Goal: Information Seeking & Learning: Learn about a topic

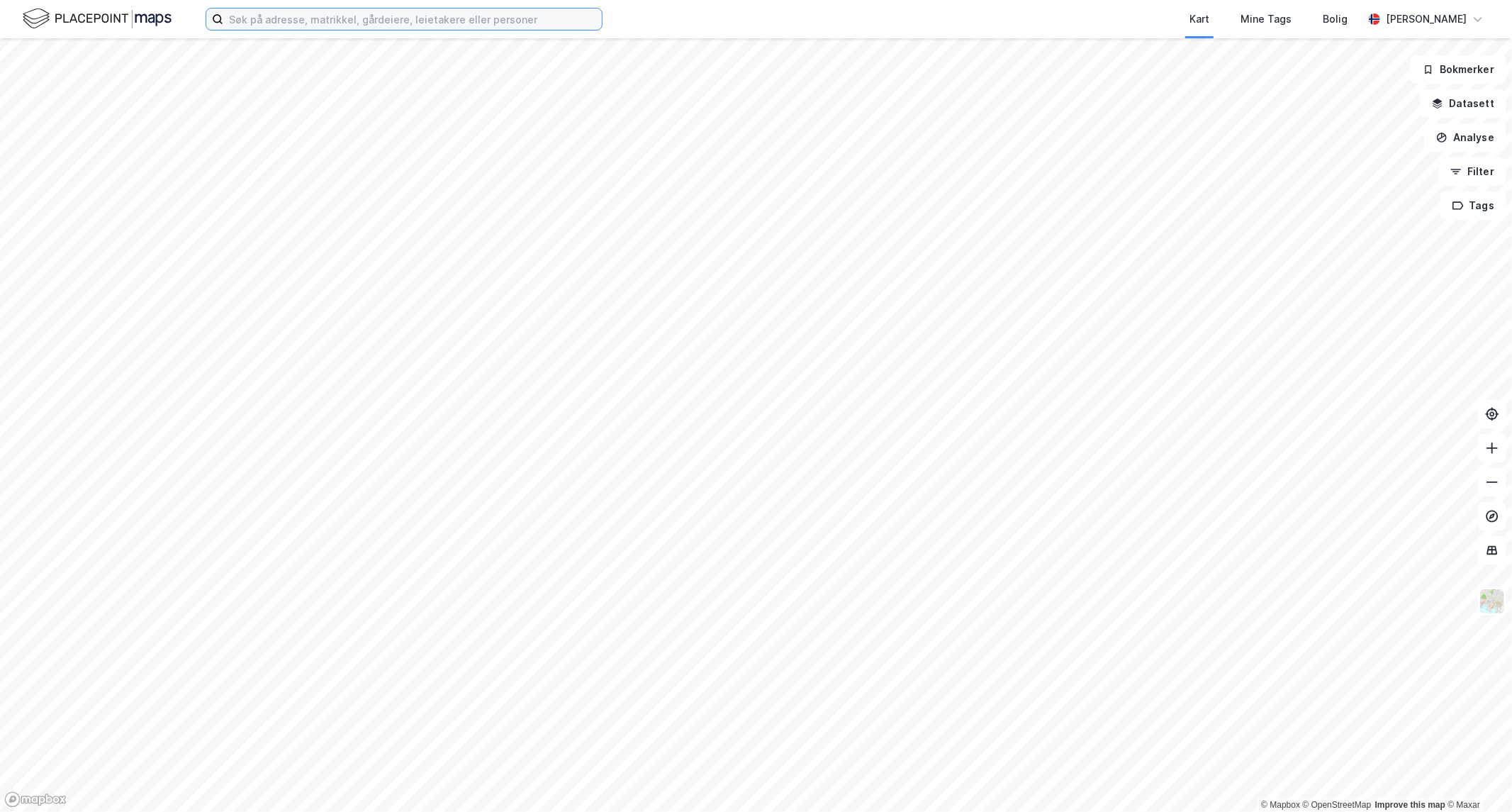
click at [343, 16] on input at bounding box center [413, 19] width 378 height 21
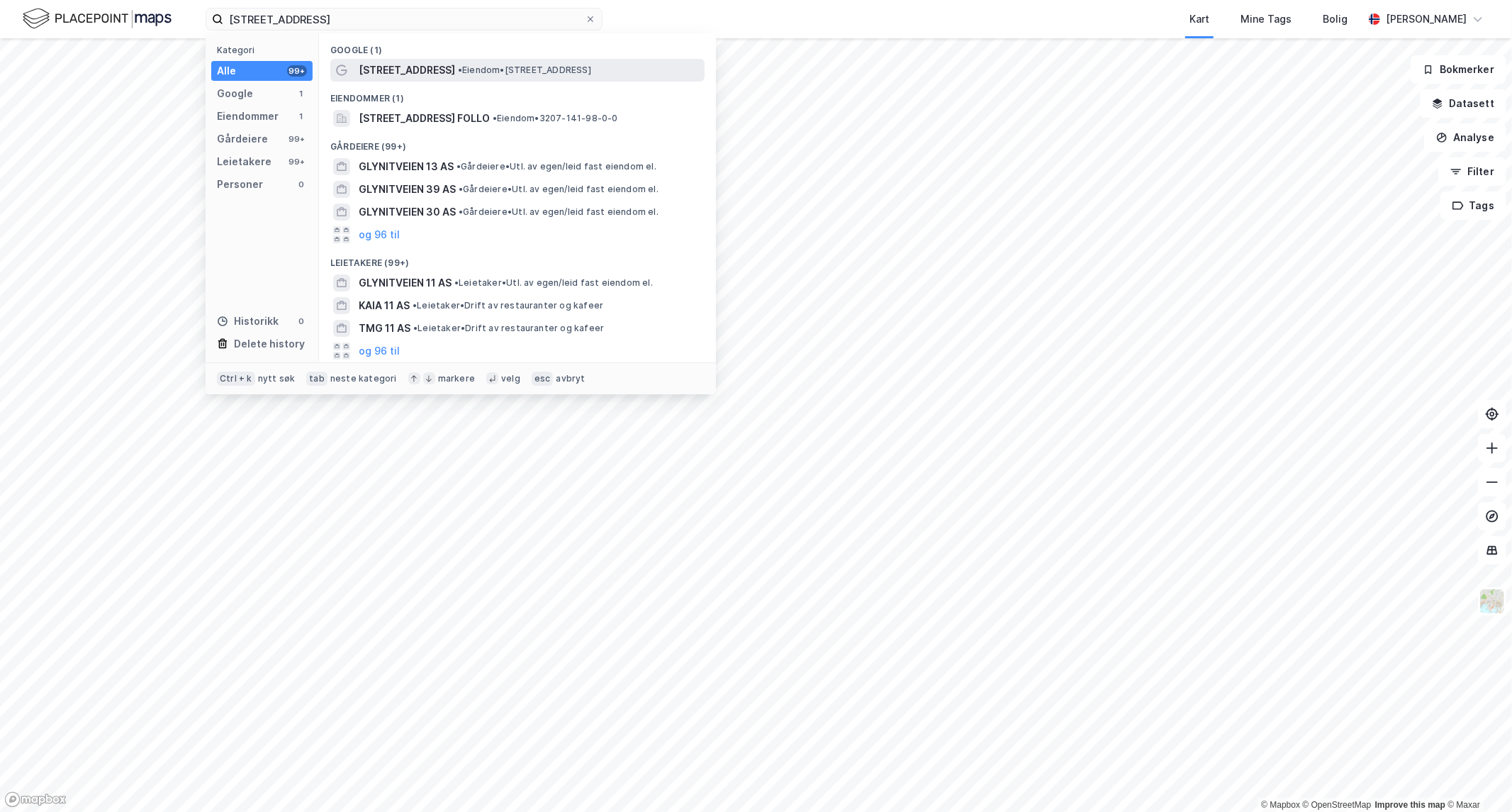
click at [386, 59] on div "[STREET_ADDRESS] • Eiendom • [STREET_ADDRESS]" at bounding box center [517, 70] width 374 height 23
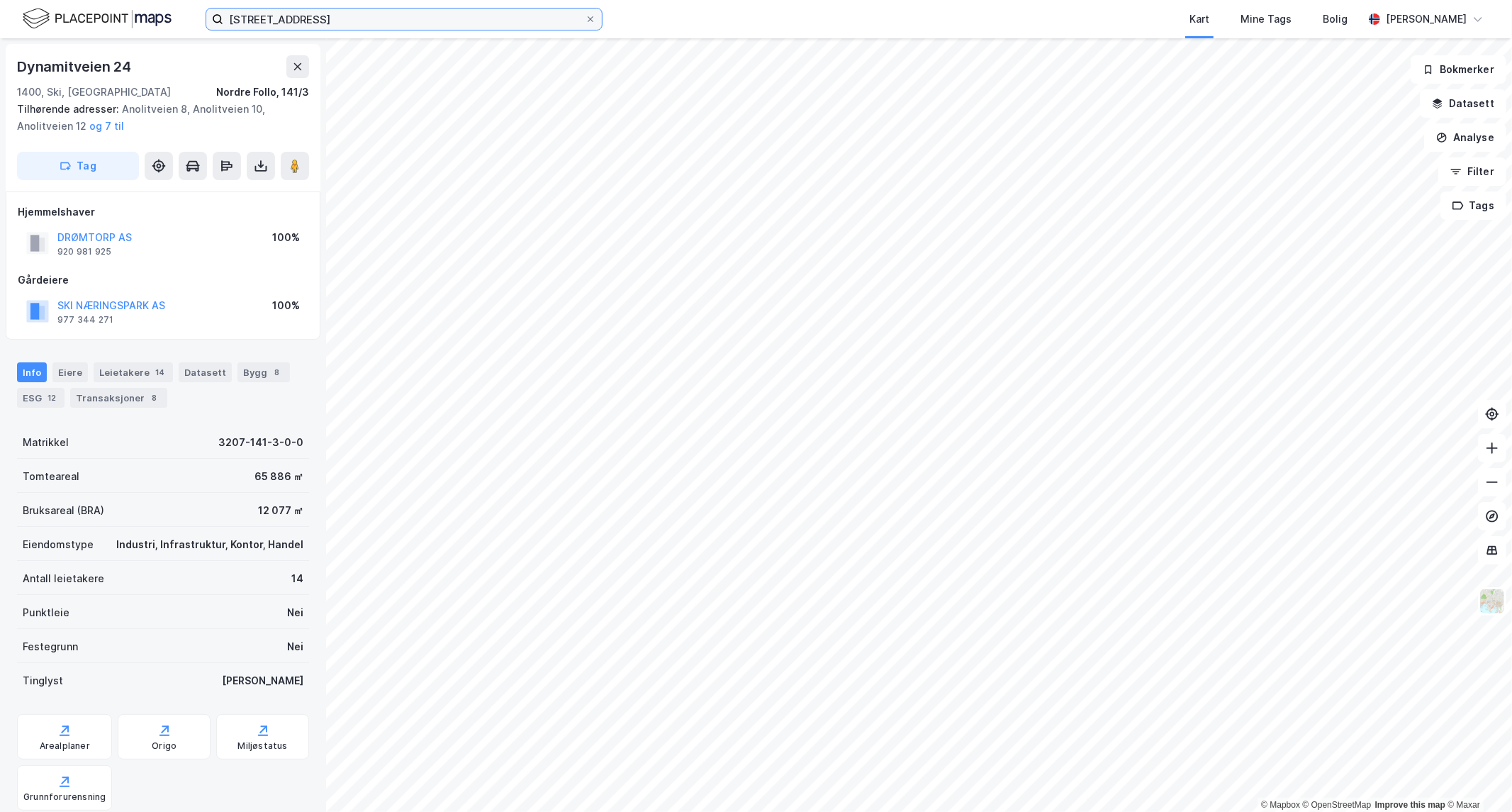
click at [321, 21] on input "[STREET_ADDRESS]" at bounding box center [405, 19] width 362 height 21
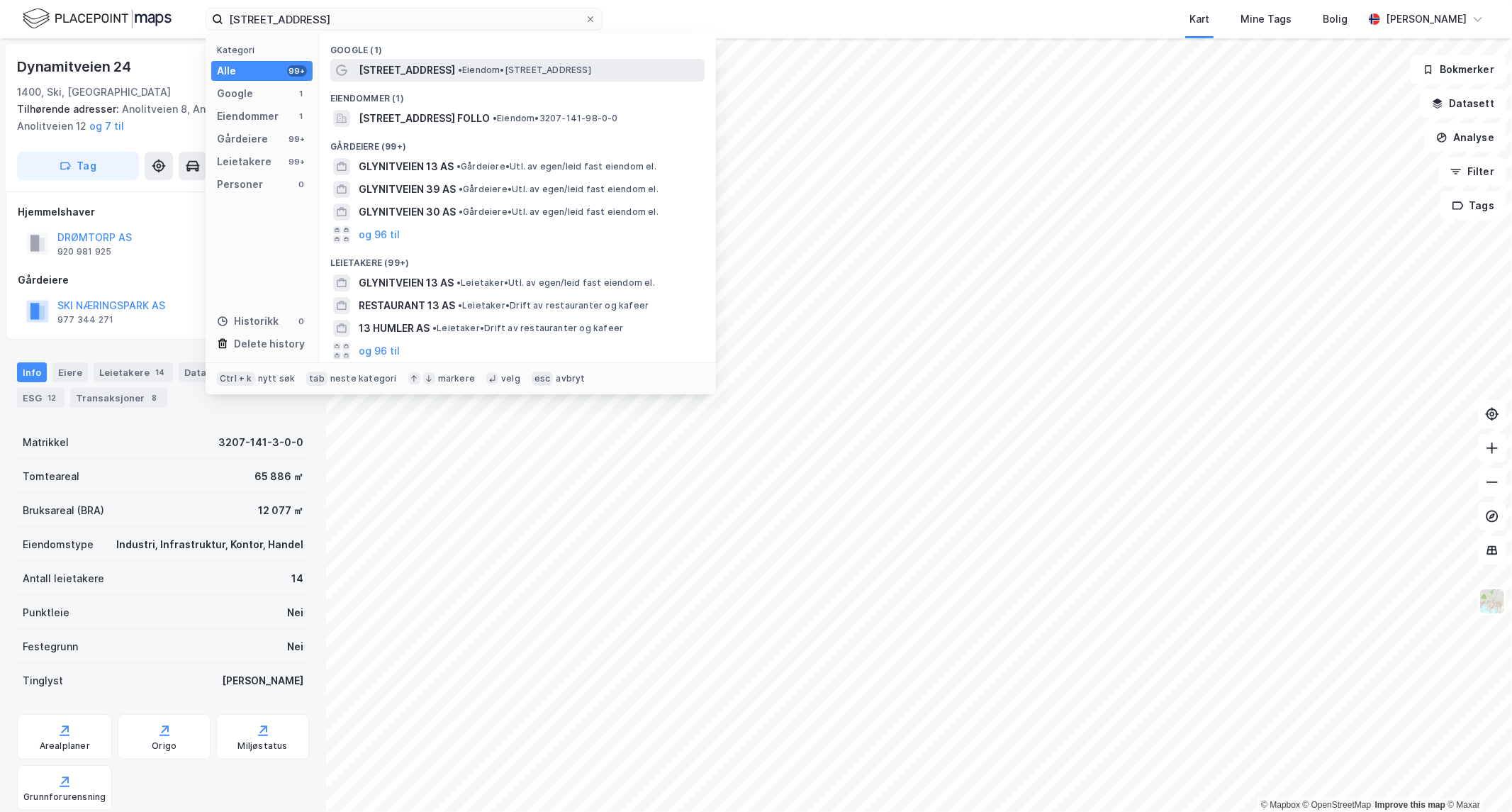
click at [363, 65] on span "[STREET_ADDRESS]" at bounding box center [406, 70] width 96 height 17
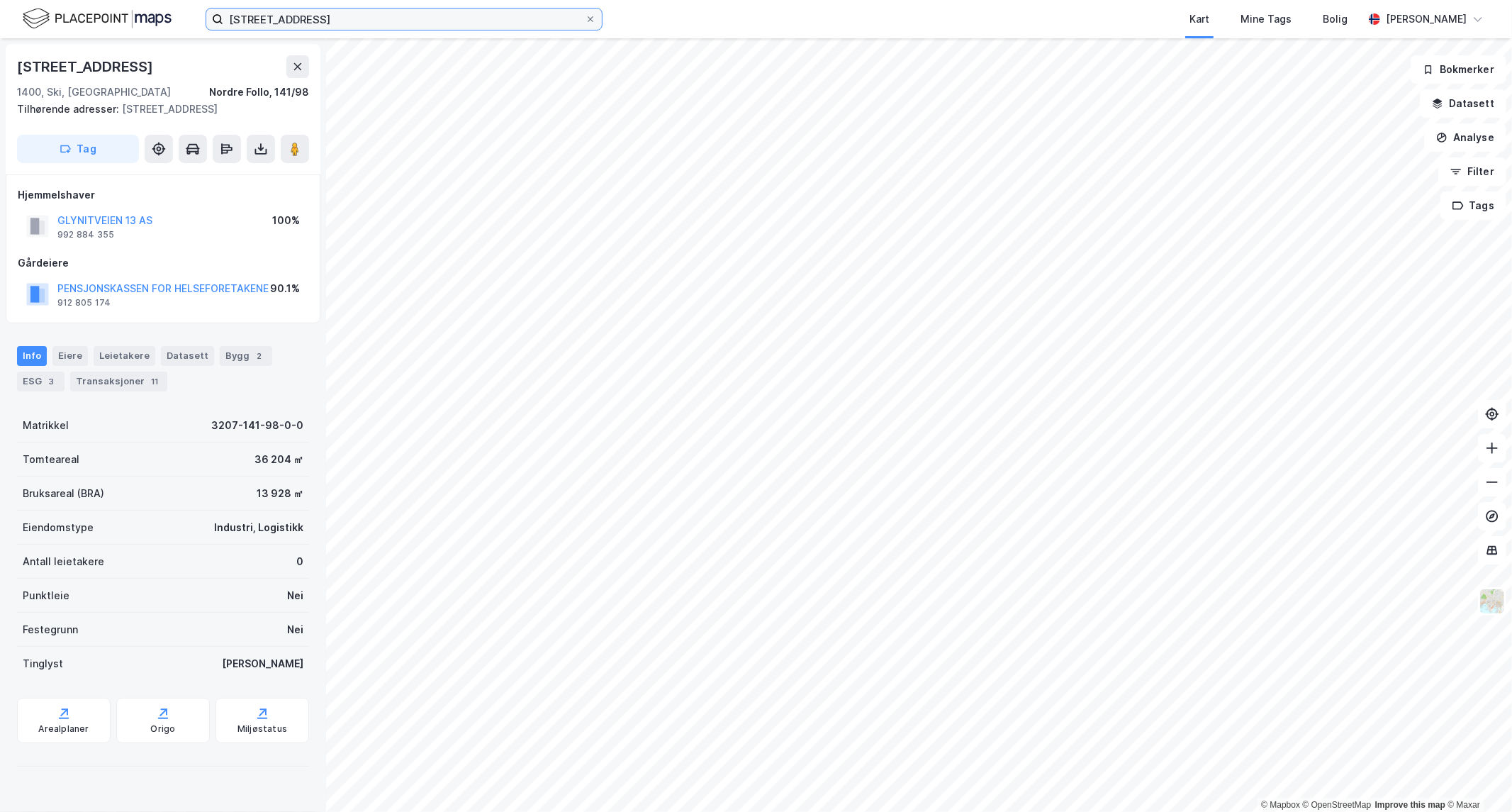
click at [322, 17] on input "[STREET_ADDRESS]" at bounding box center [405, 19] width 362 height 21
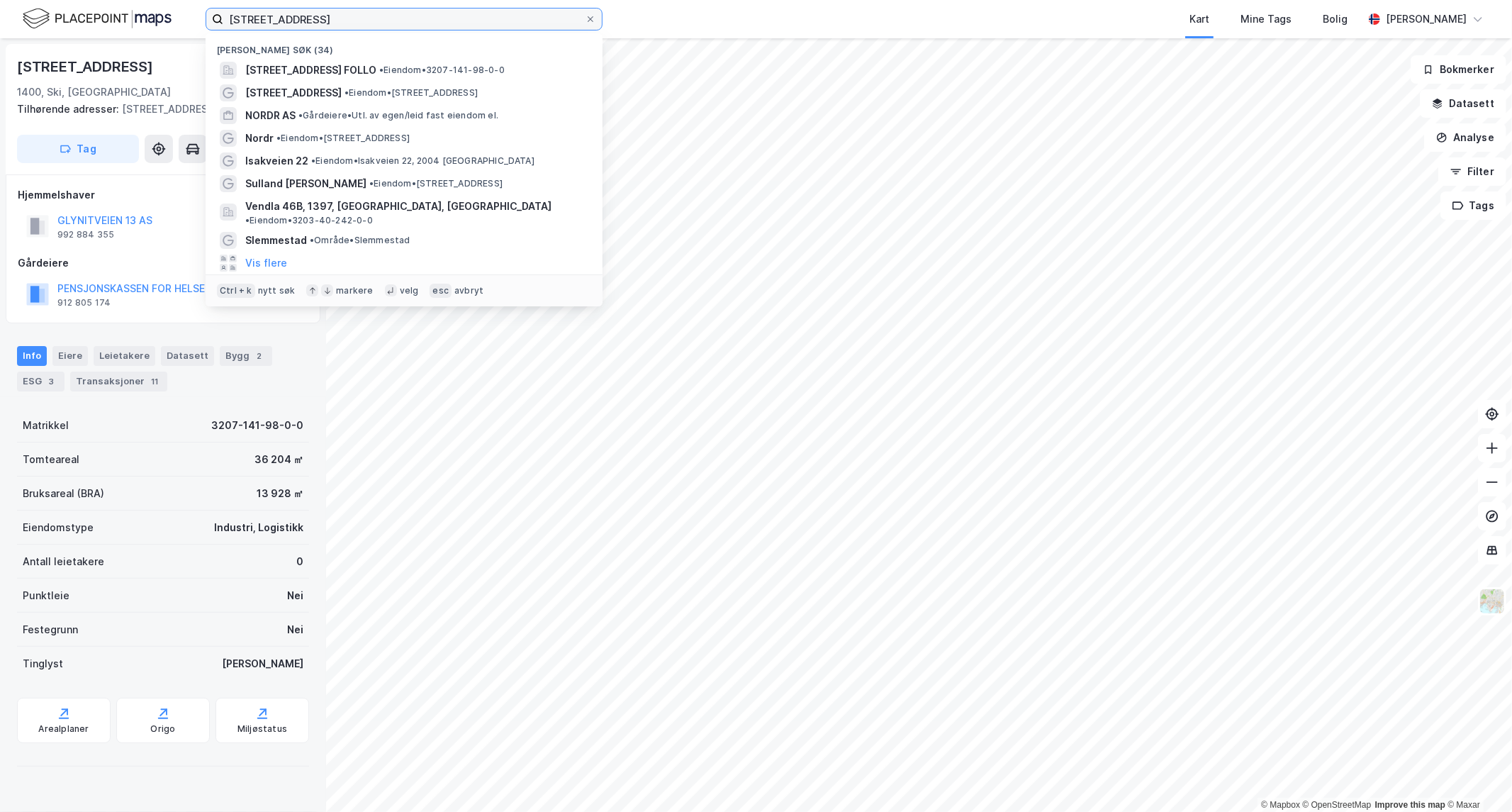
click at [328, 26] on input "[STREET_ADDRESS]" at bounding box center [405, 19] width 362 height 21
click at [327, 26] on input "[STREET_ADDRESS]" at bounding box center [405, 19] width 362 height 21
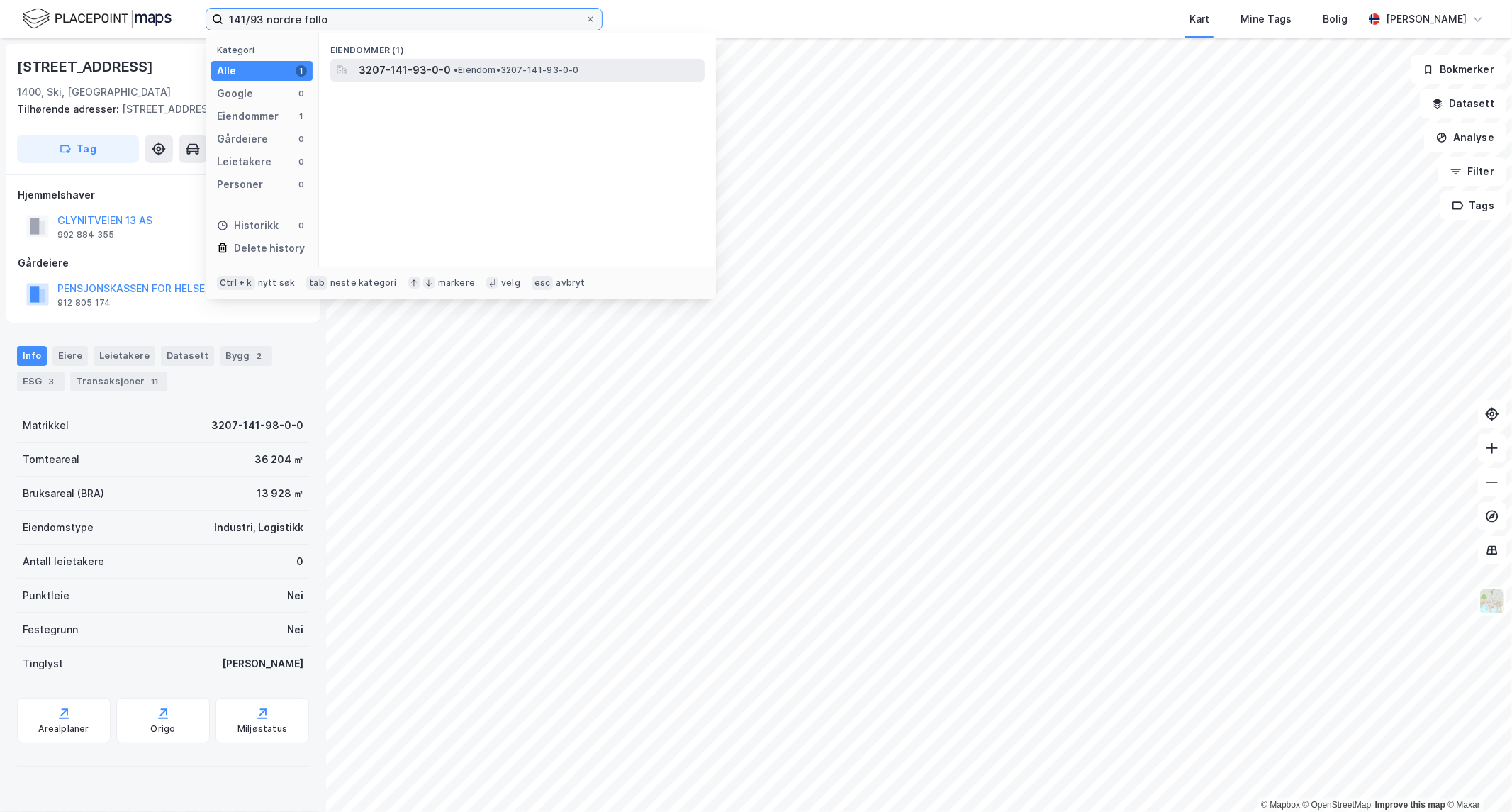
type input "141/93 nordre follo"
click at [426, 72] on span "3207-141-93-0-0" at bounding box center [404, 70] width 92 height 17
